Goal: Task Accomplishment & Management: Manage account settings

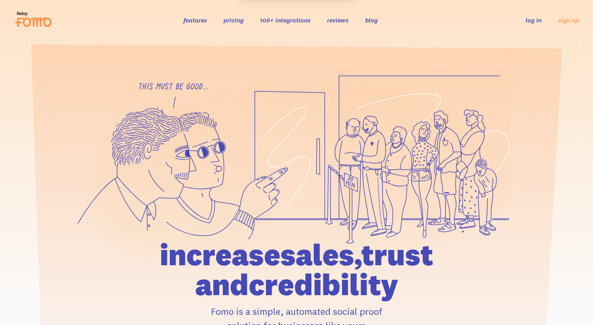
click at [533, 19] on link "log in" at bounding box center [534, 20] width 16 height 8
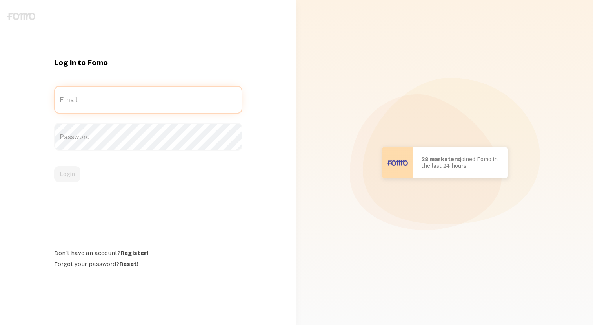
type input "[EMAIL_ADDRESS][DOMAIN_NAME]"
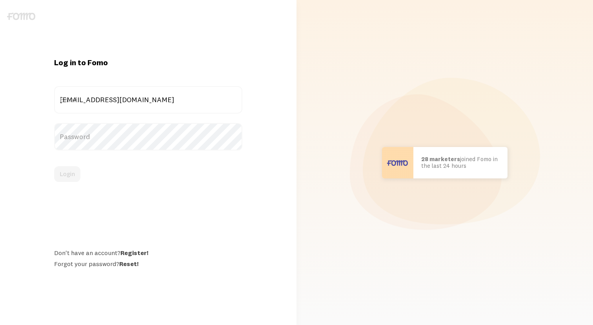
click at [111, 181] on div "Login" at bounding box center [148, 174] width 188 height 16
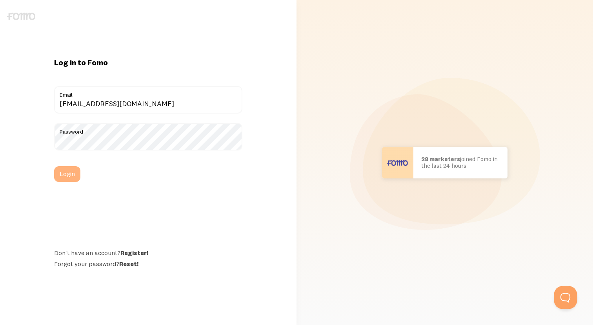
click at [71, 174] on button "Login" at bounding box center [67, 174] width 26 height 16
click at [69, 173] on button "Login" at bounding box center [67, 174] width 26 height 16
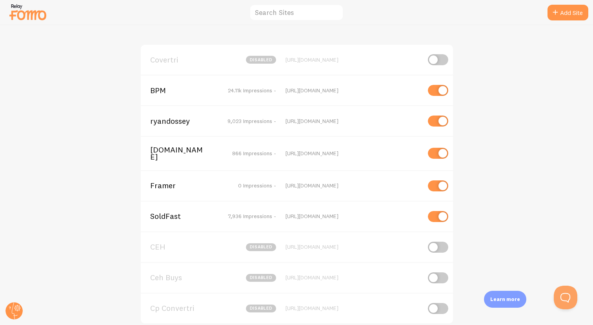
click at [158, 151] on span "ccfmastermind.com" at bounding box center [181, 153] width 63 height 15
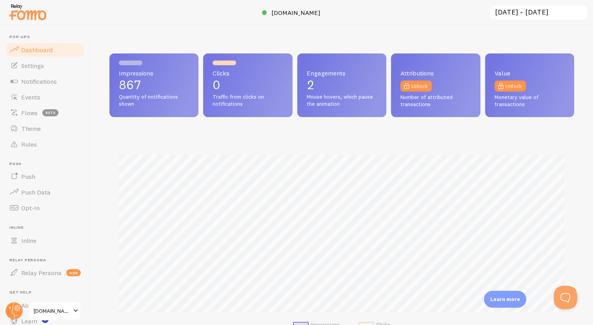
scroll to position [206, 465]
click at [40, 92] on link "Events" at bounding box center [45, 97] width 81 height 16
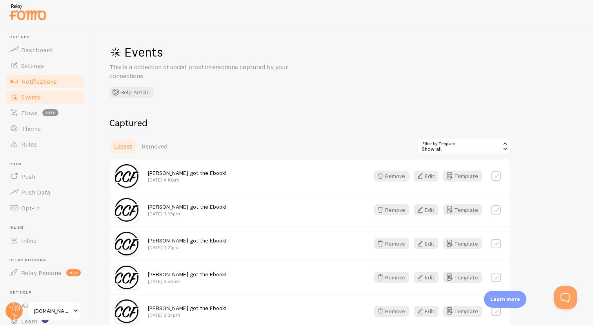
click at [38, 78] on span "Notifications" at bounding box center [39, 81] width 36 height 8
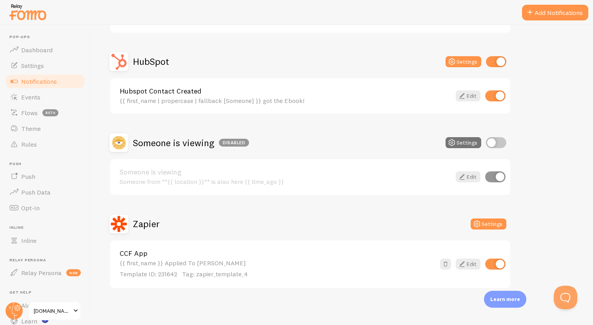
scroll to position [138, 0]
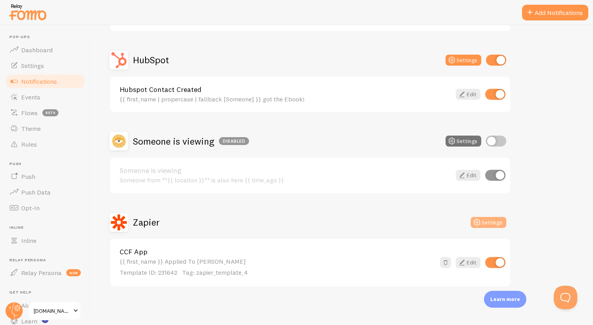
click at [485, 220] on button "Settings" at bounding box center [489, 222] width 36 height 11
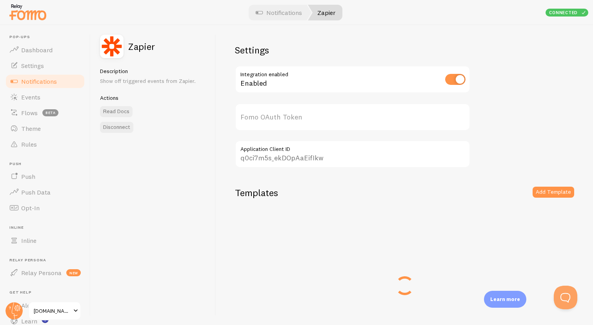
type input "L9MFQrqKBPDsqgVfSKA63w=="
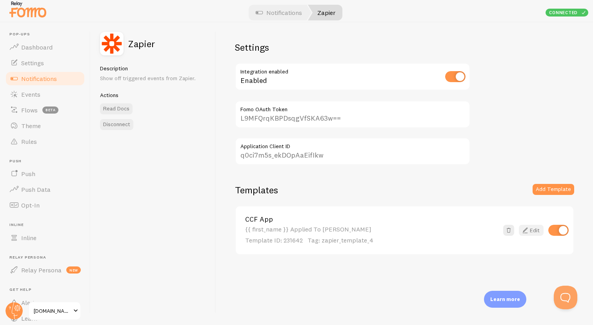
click at [536, 230] on link "Edit" at bounding box center [531, 229] width 25 height 11
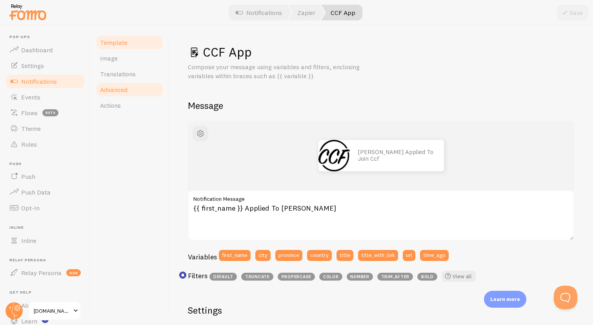
click at [133, 86] on link "Advanced" at bounding box center [129, 90] width 69 height 16
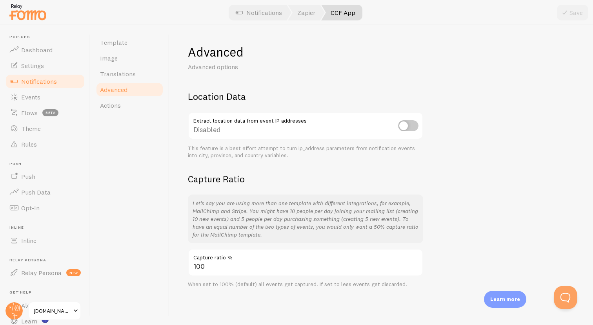
scroll to position [0, 0]
click at [126, 70] on span "Translations" at bounding box center [118, 74] width 36 height 8
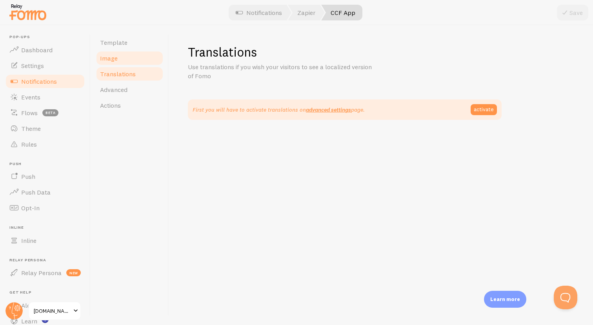
click at [116, 57] on span "Image" at bounding box center [109, 58] width 18 height 8
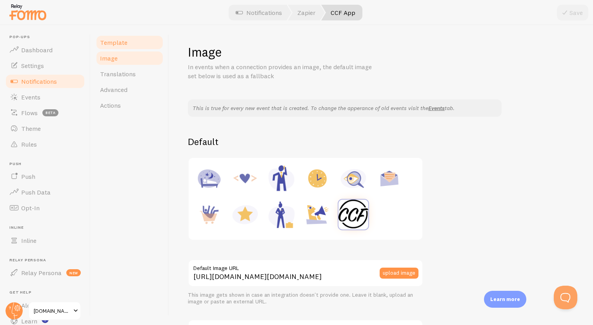
click at [114, 46] on link "Template" at bounding box center [129, 43] width 69 height 16
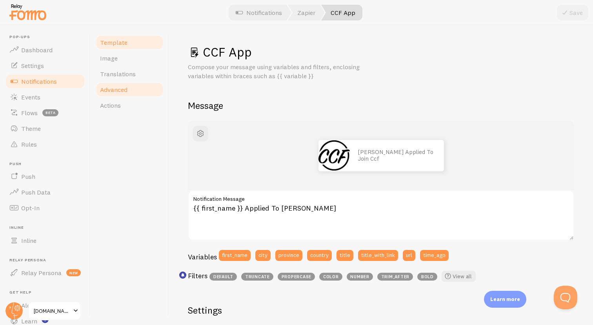
click at [108, 92] on span "Advanced" at bounding box center [113, 90] width 27 height 8
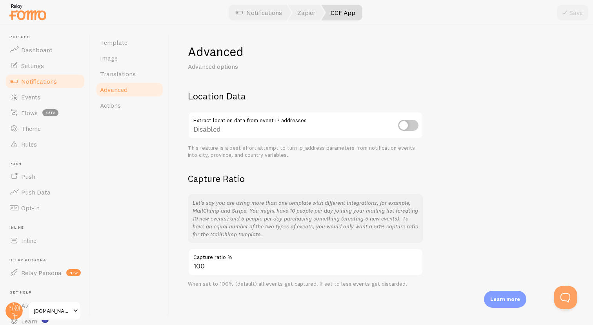
scroll to position [3, 0]
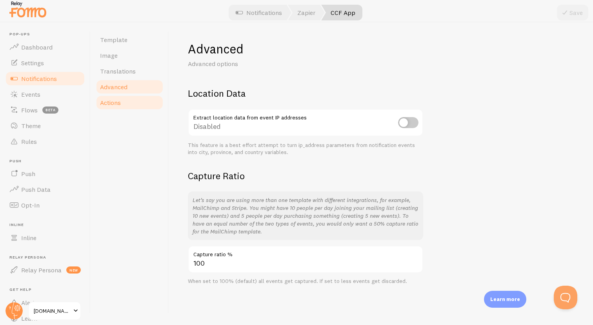
click at [116, 107] on link "Actions" at bounding box center [129, 103] width 69 height 16
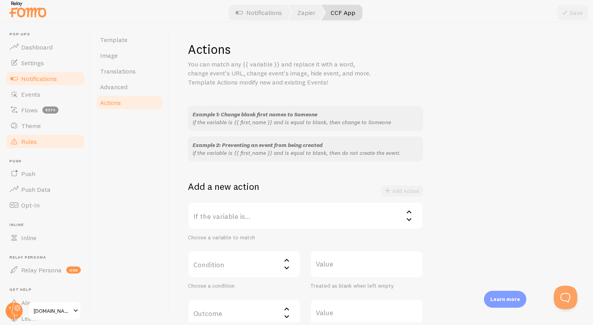
click at [34, 139] on span "Rules" at bounding box center [29, 141] width 16 height 8
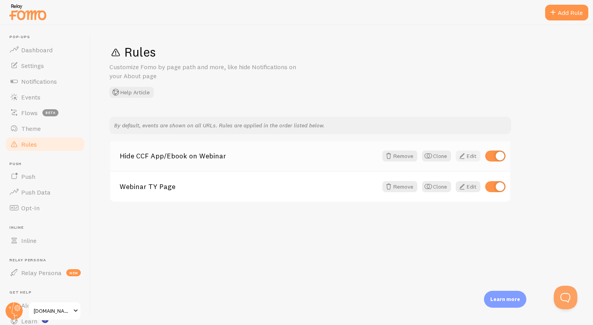
click at [468, 156] on link "Edit" at bounding box center [468, 155] width 25 height 11
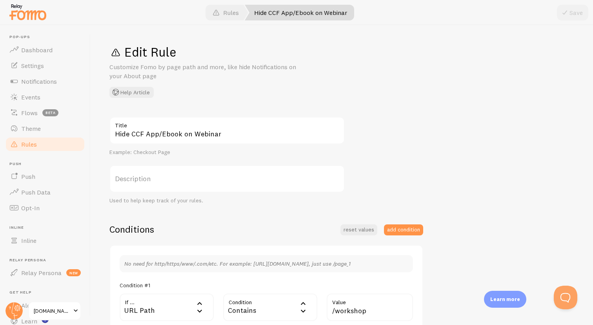
click at [46, 143] on link "Rules" at bounding box center [45, 144] width 81 height 16
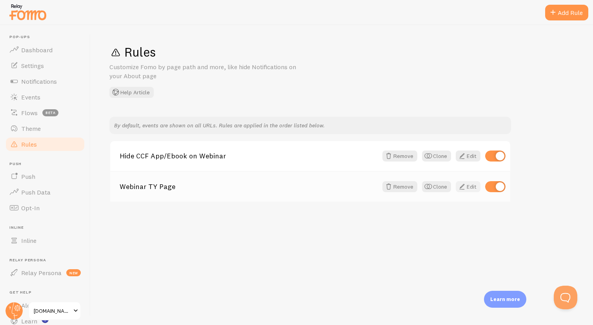
click at [461, 191] on link "Edit" at bounding box center [468, 186] width 25 height 11
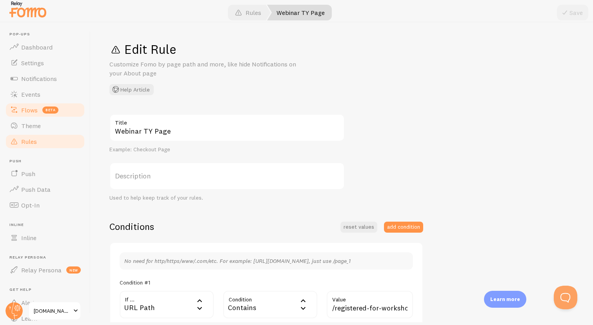
click at [29, 109] on span "Flows" at bounding box center [29, 110] width 16 height 8
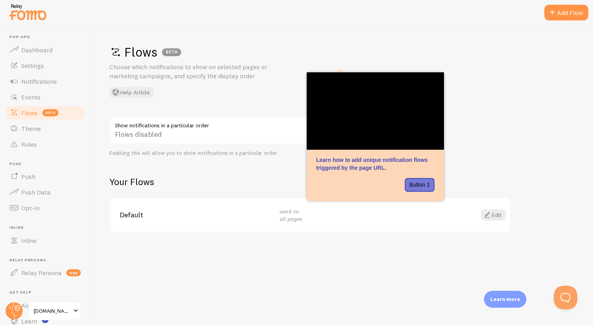
click at [456, 81] on div "Flows BETA Choose which notifications to show on selected pages or marketing ca…" at bounding box center [341, 71] width 465 height 54
click at [373, 37] on div "Flows BETA Choose which notifications to show on selected pages or marketing ca…" at bounding box center [342, 174] width 503 height 299
click at [314, 41] on div "Flows BETA Choose which notifications to show on selected pages or marketing ca…" at bounding box center [342, 174] width 503 height 299
click at [263, 40] on div "Flows BETA Choose which notifications to show on selected pages or marketing ca…" at bounding box center [342, 174] width 503 height 299
click at [47, 43] on link "Dashboard" at bounding box center [45, 50] width 81 height 16
